Goal: Task Accomplishment & Management: Use online tool/utility

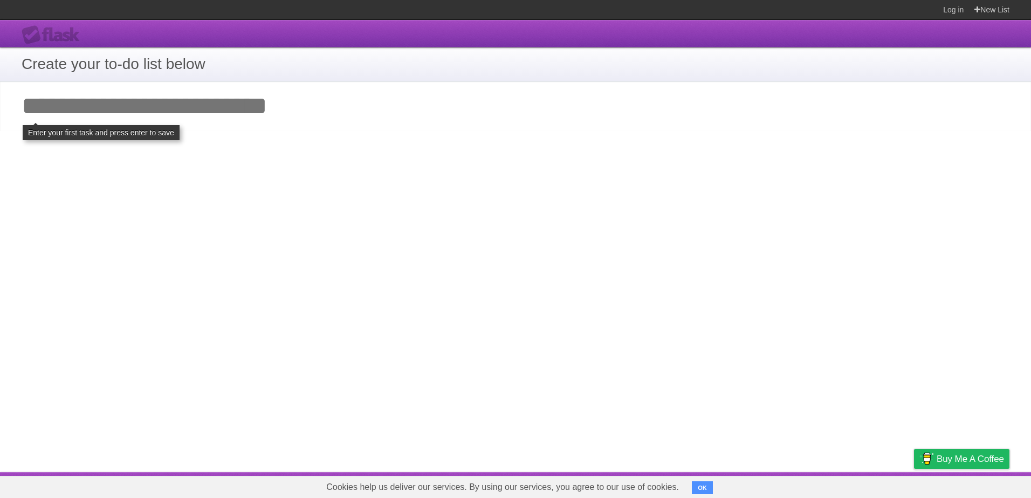
click at [252, 116] on input "Add your first task" at bounding box center [515, 106] width 1031 height 50
type input "*"
click input "**********" at bounding box center [0, 0] width 0 height 0
type input "***"
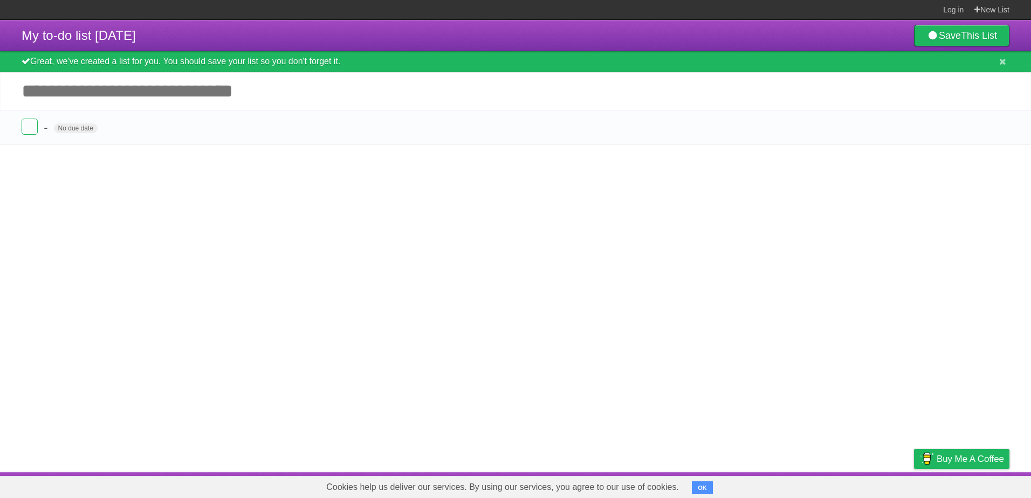
click at [152, 95] on input "Add another task" at bounding box center [515, 91] width 1031 height 38
click at [146, 125] on form "- No due date White Red Blue Green Purple Orange" at bounding box center [516, 128] width 988 height 18
drag, startPoint x: 94, startPoint y: 127, endPoint x: 88, endPoint y: 127, distance: 6.0
click at [88, 127] on span "No due date" at bounding box center [76, 129] width 44 height 10
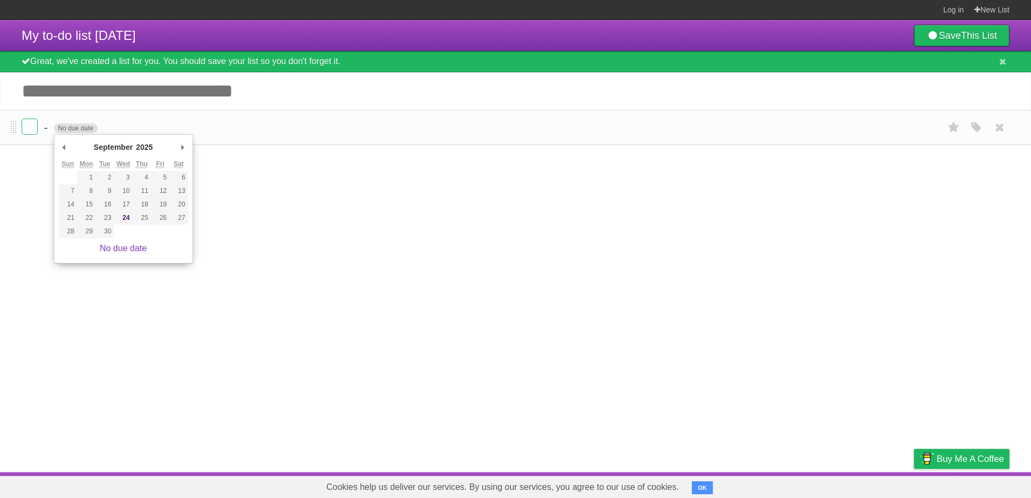
drag, startPoint x: 88, startPoint y: 127, endPoint x: 80, endPoint y: 127, distance: 8.1
click at [81, 127] on span "No due date" at bounding box center [76, 129] width 44 height 10
click at [101, 91] on input "Add another task" at bounding box center [515, 91] width 1031 height 38
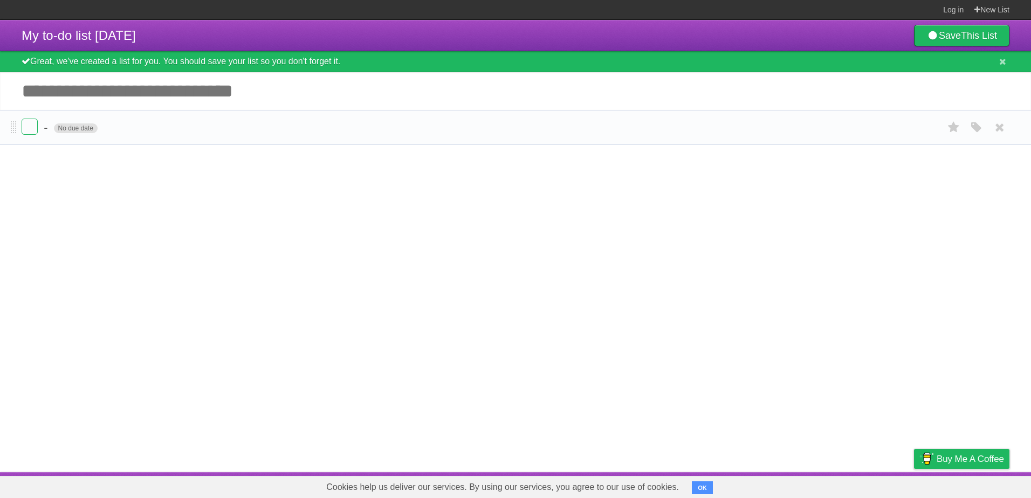
click at [91, 131] on span "No due date" at bounding box center [76, 129] width 44 height 10
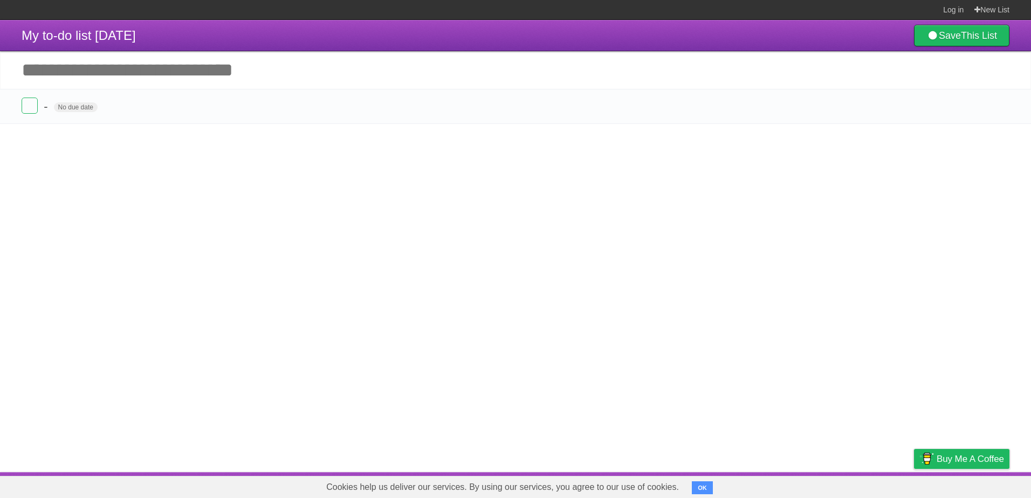
click at [299, 76] on input "Add another task" at bounding box center [515, 70] width 1031 height 38
click at [943, 86] on input "Add another task" at bounding box center [515, 70] width 1031 height 38
click at [81, 87] on input "Add another task" at bounding box center [515, 70] width 1031 height 38
click at [81, 108] on span "No due date" at bounding box center [76, 107] width 44 height 10
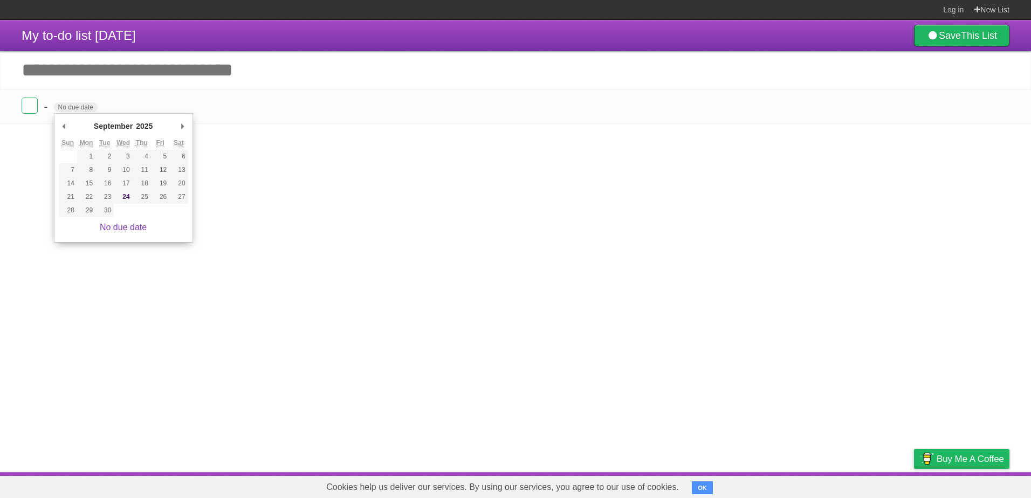
drag, startPoint x: 638, startPoint y: 307, endPoint x: 646, endPoint y: 309, distance: 8.2
click at [642, 309] on article "My to-do list 09/24/2025 Save This List Add another task ********* - No due dat…" at bounding box center [515, 246] width 1031 height 452
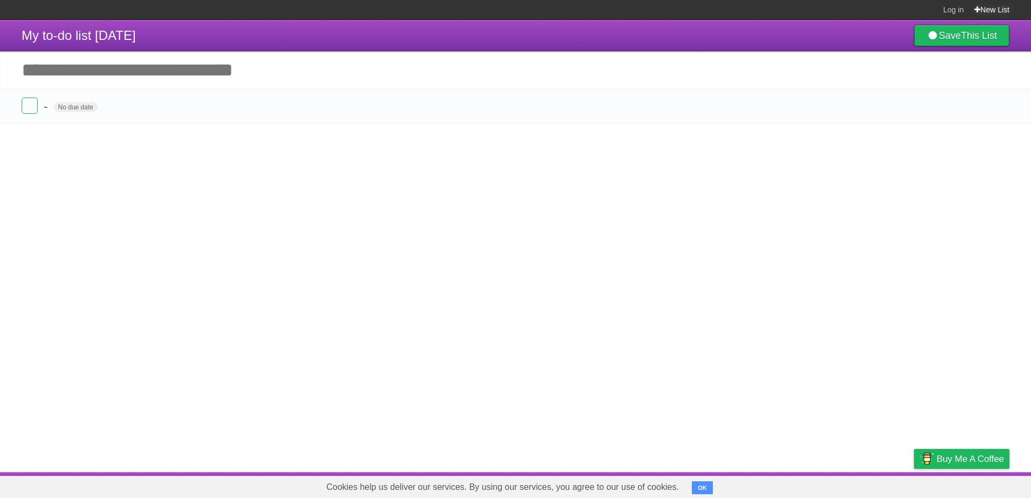
click at [980, 8] on link "New List" at bounding box center [992, 9] width 35 height 19
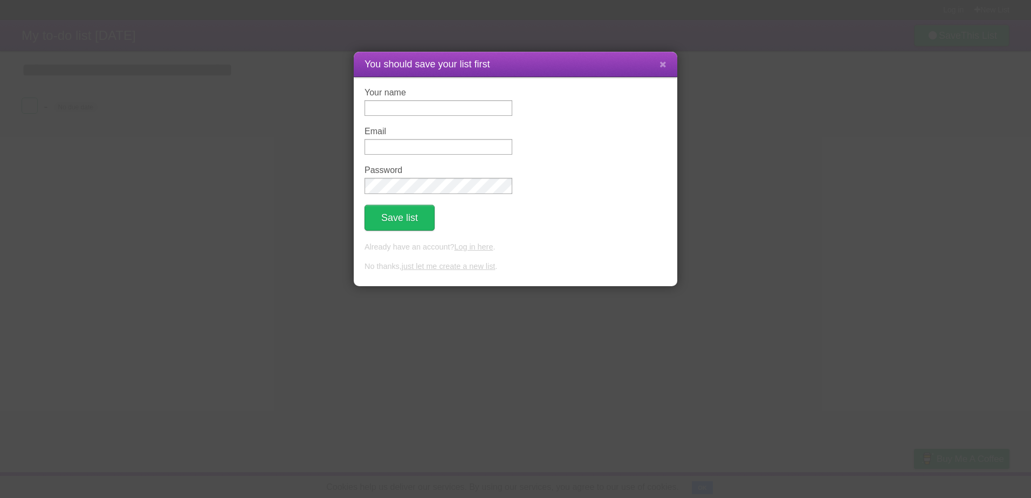
click at [657, 66] on button at bounding box center [662, 64] width 23 height 20
